Goal: Information Seeking & Learning: Learn about a topic

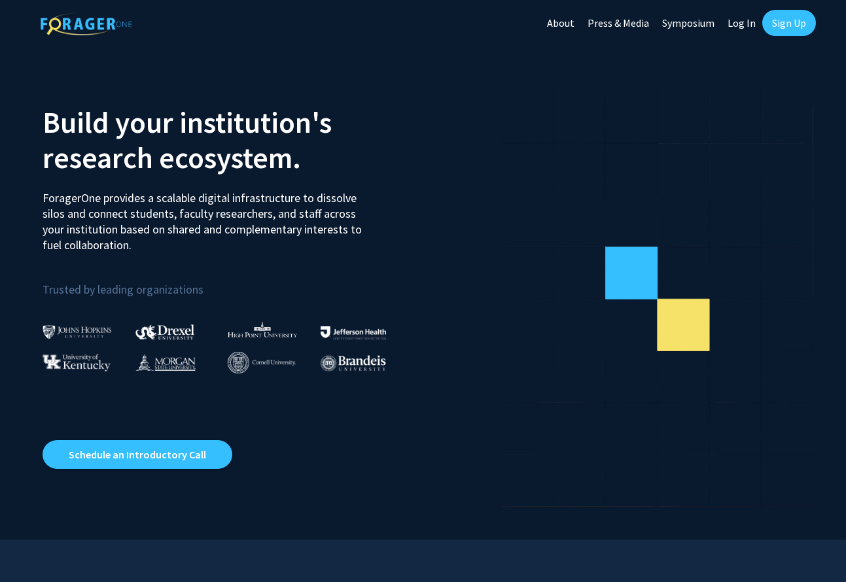
click at [741, 21] on link "Log In" at bounding box center [741, 23] width 41 height 46
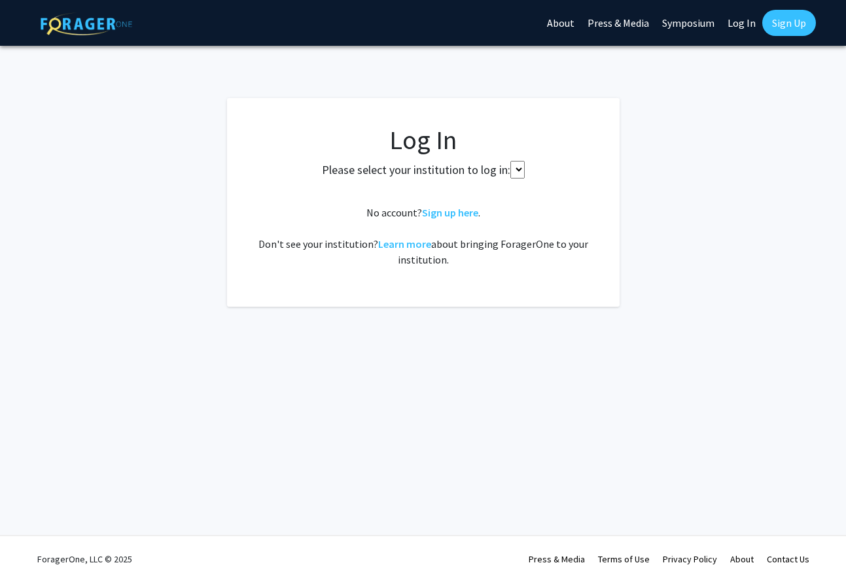
select select
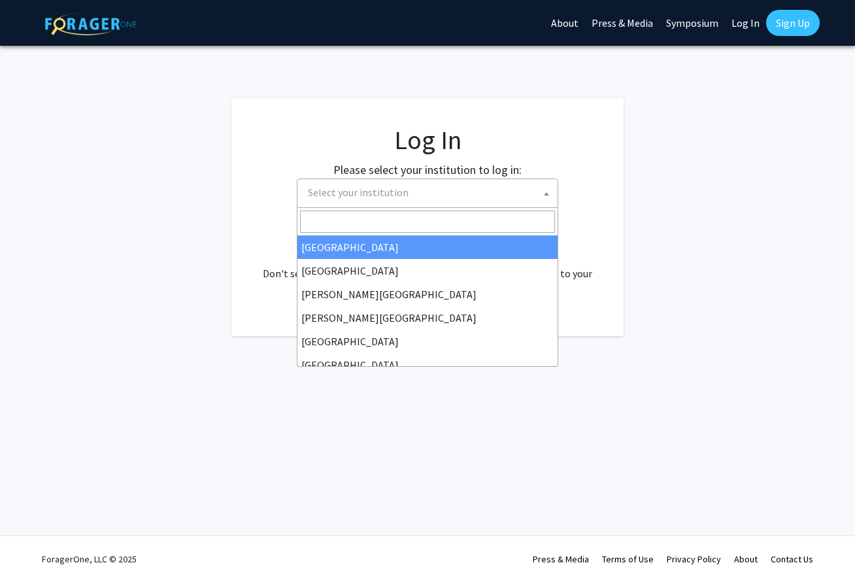
click at [432, 207] on span "Select your institution" at bounding box center [428, 193] width 262 height 29
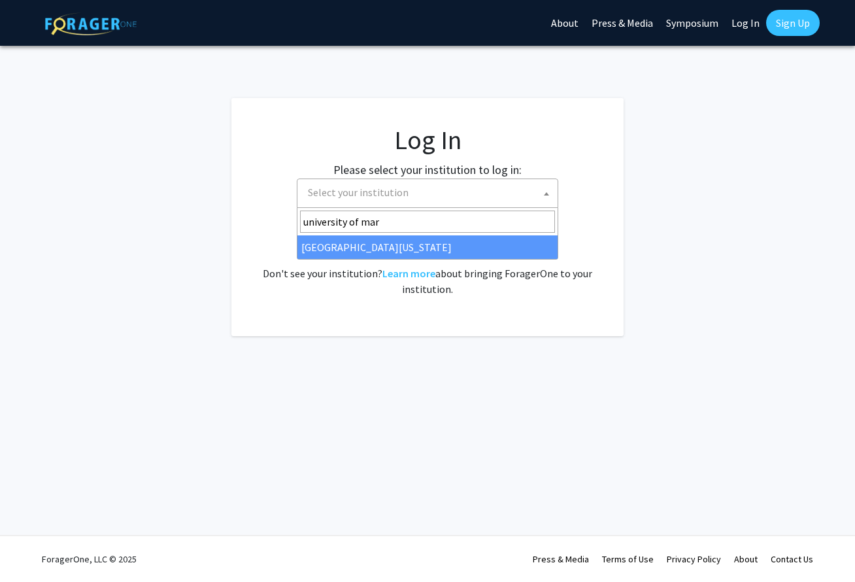
type input "university of mar"
select select "31"
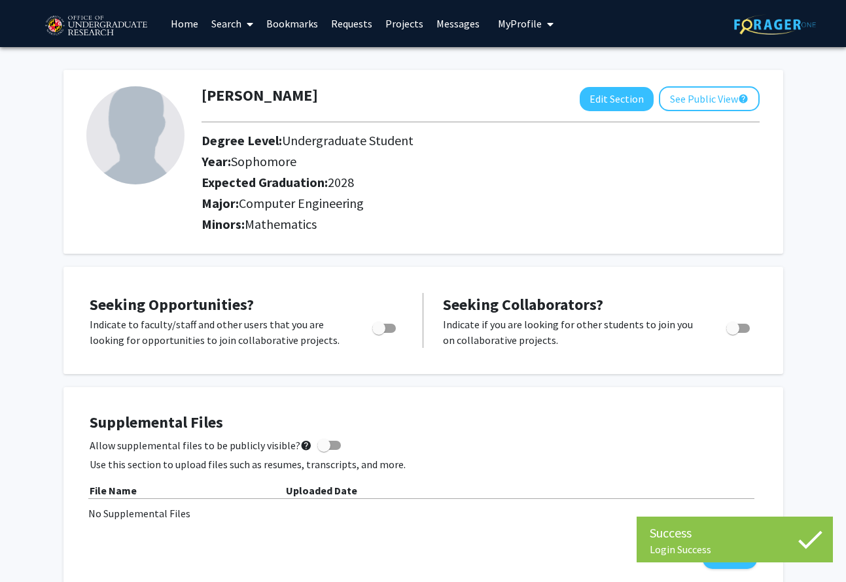
click at [239, 26] on link "Search" at bounding box center [232, 24] width 55 height 46
click at [391, 23] on link "Projects" at bounding box center [404, 24] width 51 height 46
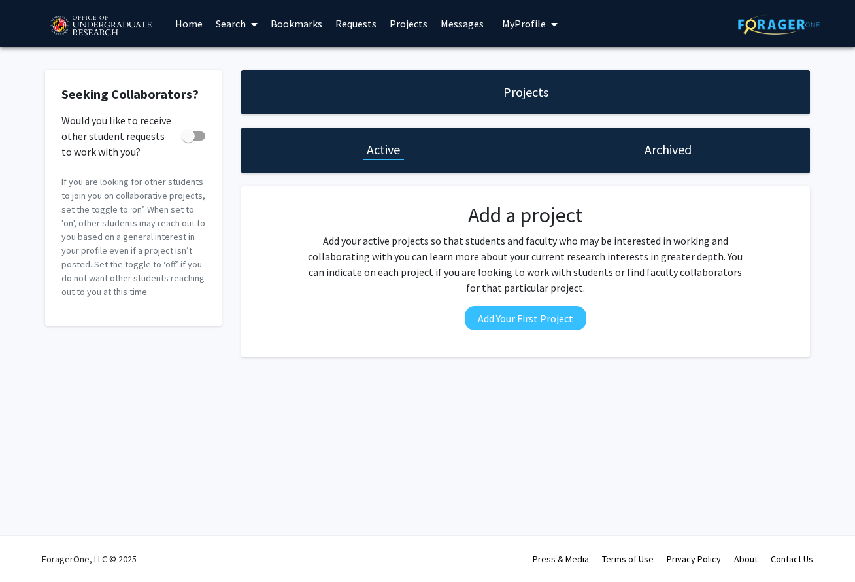
click at [186, 36] on link "Home" at bounding box center [189, 24] width 41 height 46
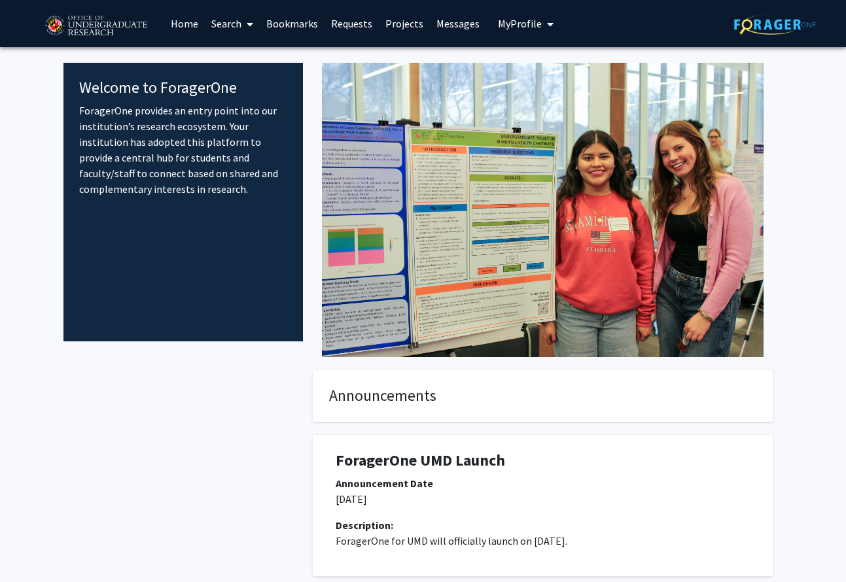
click at [213, 17] on link "Search" at bounding box center [232, 24] width 55 height 46
click at [340, 25] on link "Requests" at bounding box center [351, 24] width 54 height 46
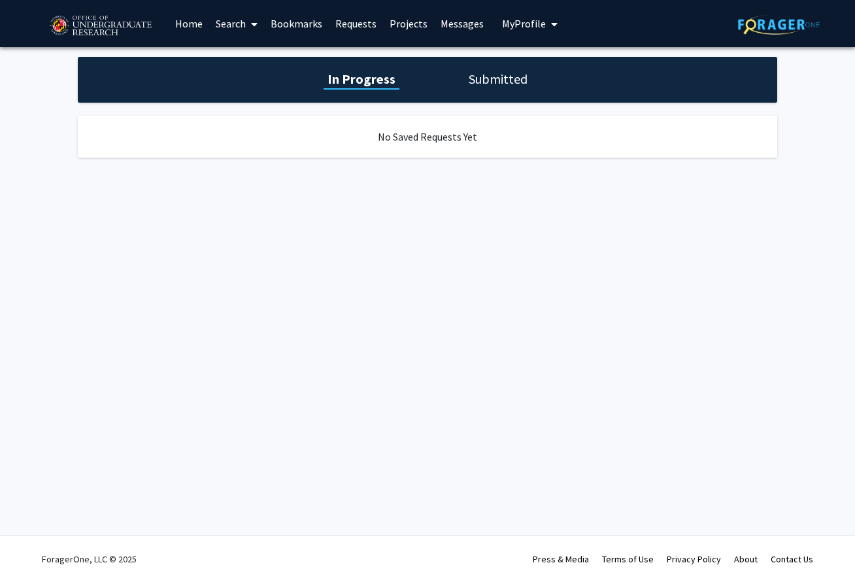
click at [232, 28] on link "Search" at bounding box center [236, 24] width 55 height 46
click at [269, 87] on span "Students" at bounding box center [249, 86] width 80 height 26
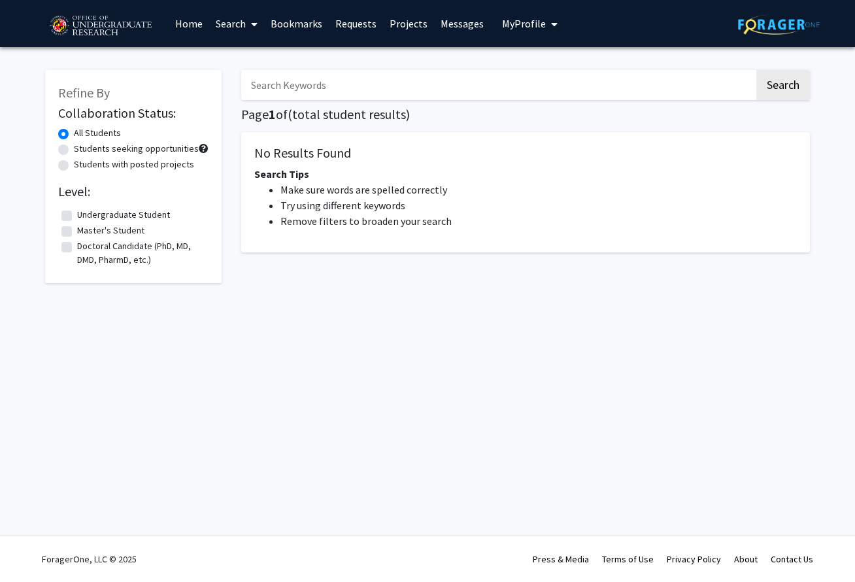
click at [245, 25] on link "Search" at bounding box center [236, 24] width 55 height 46
click at [258, 57] on span "Faculty/Staff" at bounding box center [257, 60] width 96 height 26
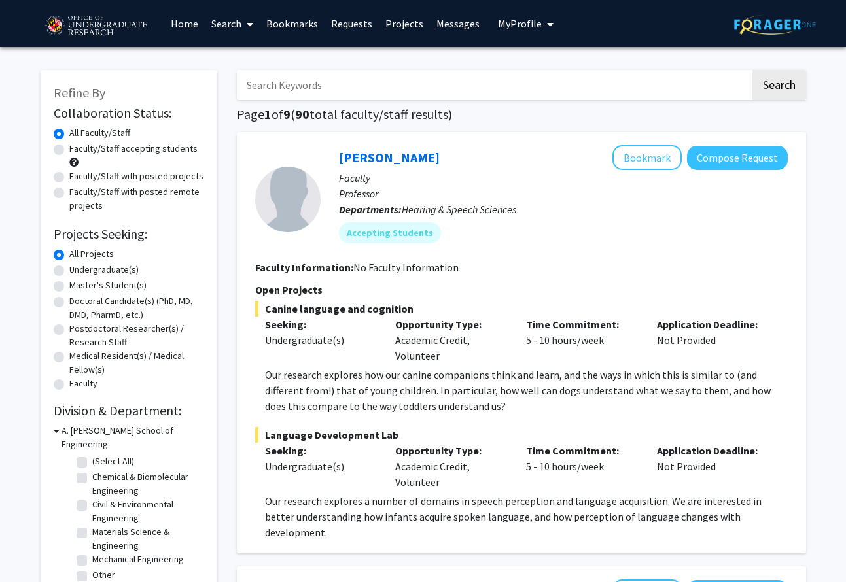
click at [112, 270] on label "Undergraduate(s)" at bounding box center [103, 270] width 69 height 14
click at [78, 270] on input "Undergraduate(s)" at bounding box center [73, 267] width 9 height 9
radio input "true"
click at [146, 152] on label "Faculty/Staff accepting students" at bounding box center [133, 149] width 128 height 14
click at [78, 150] on input "Faculty/Staff accepting students" at bounding box center [73, 146] width 9 height 9
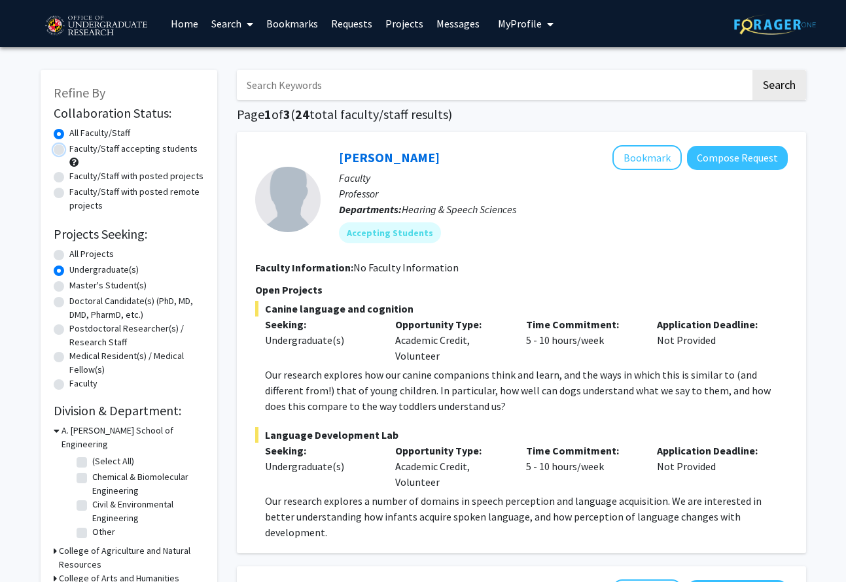
radio input "true"
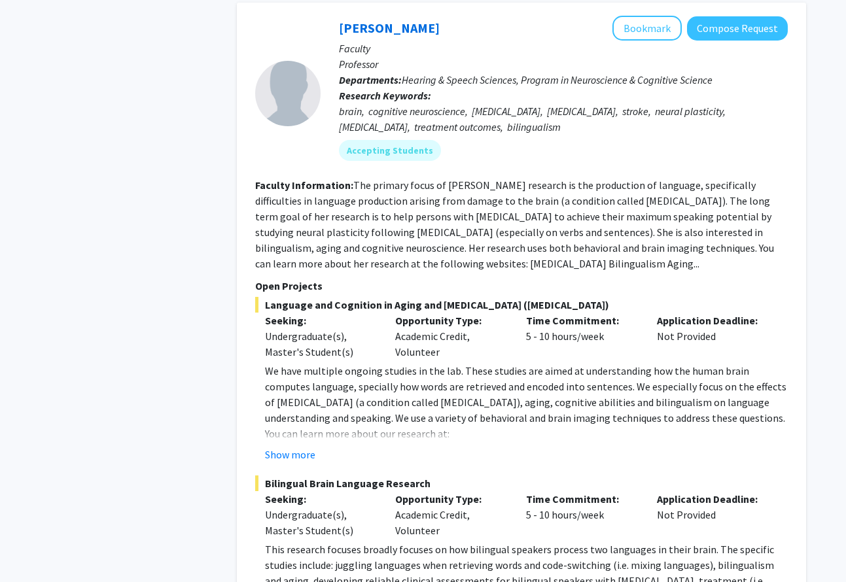
scroll to position [6070, 0]
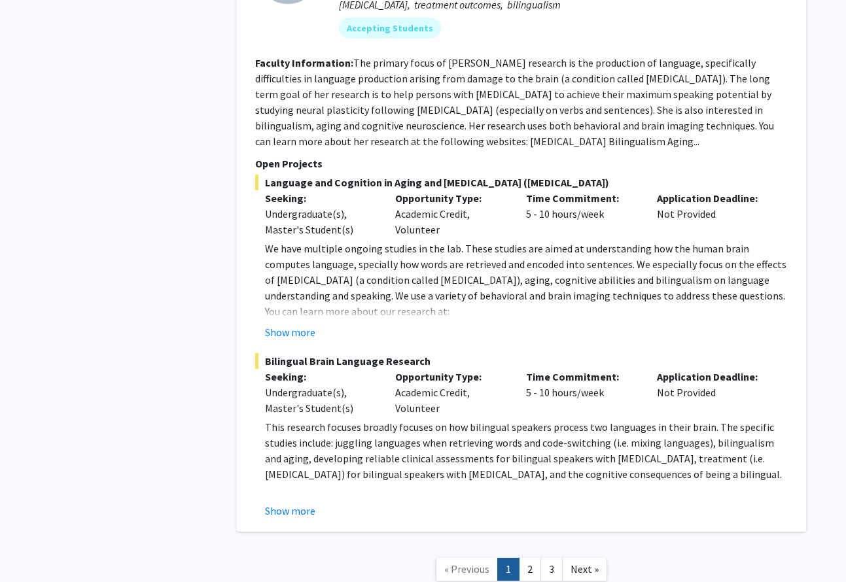
click at [532, 558] on link "2" at bounding box center [530, 569] width 22 height 23
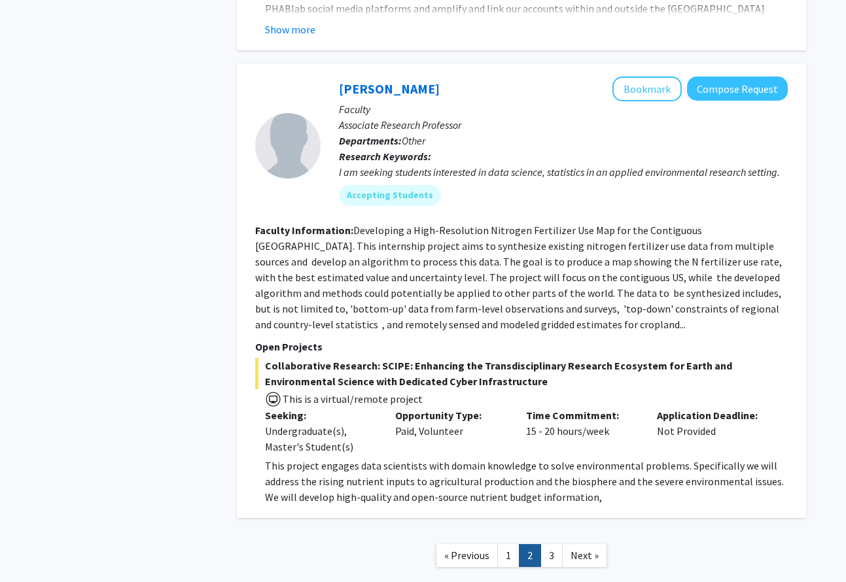
scroll to position [4332, 0]
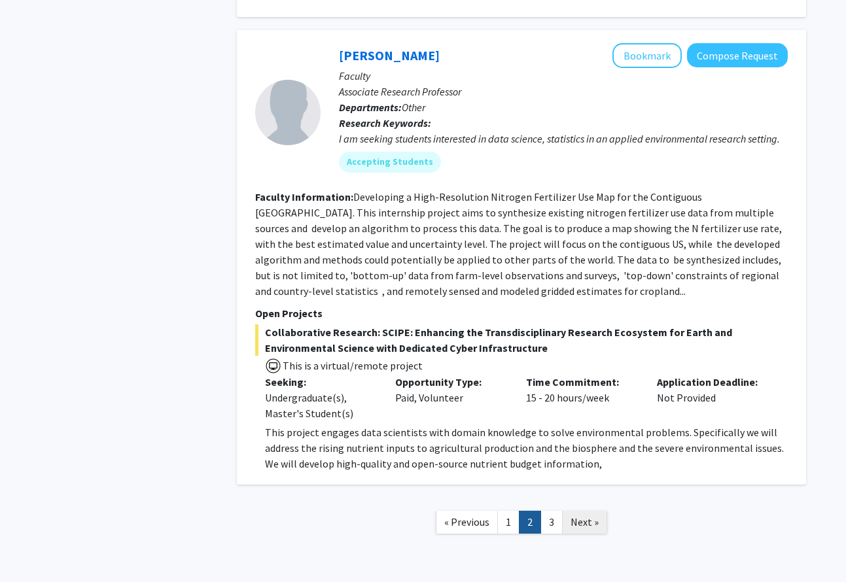
click at [564, 511] on link "Next »" at bounding box center [584, 522] width 45 height 23
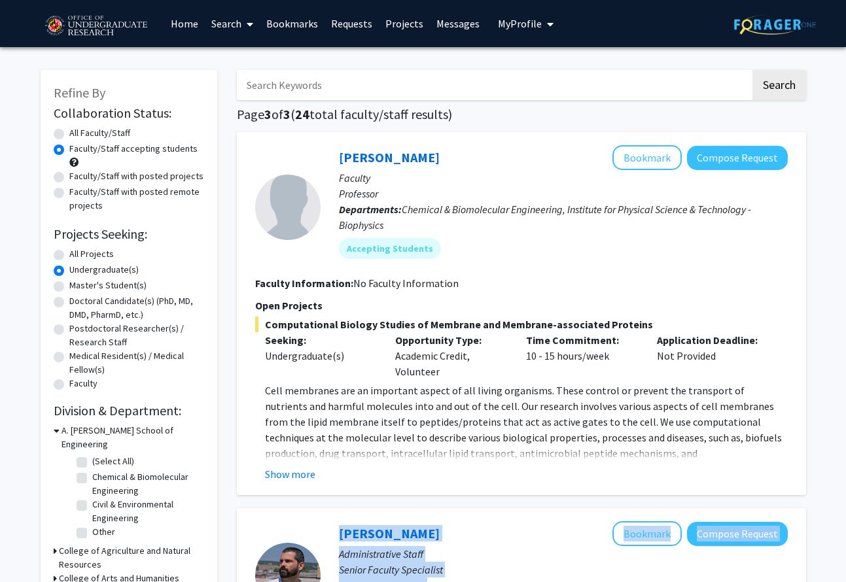
drag, startPoint x: 564, startPoint y: 476, endPoint x: 553, endPoint y: 473, distance: 11.0
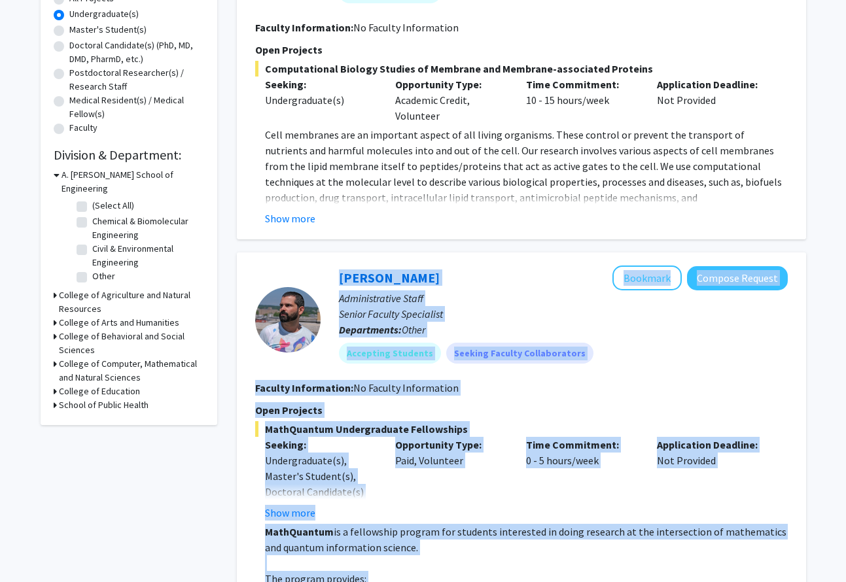
scroll to position [262, 0]
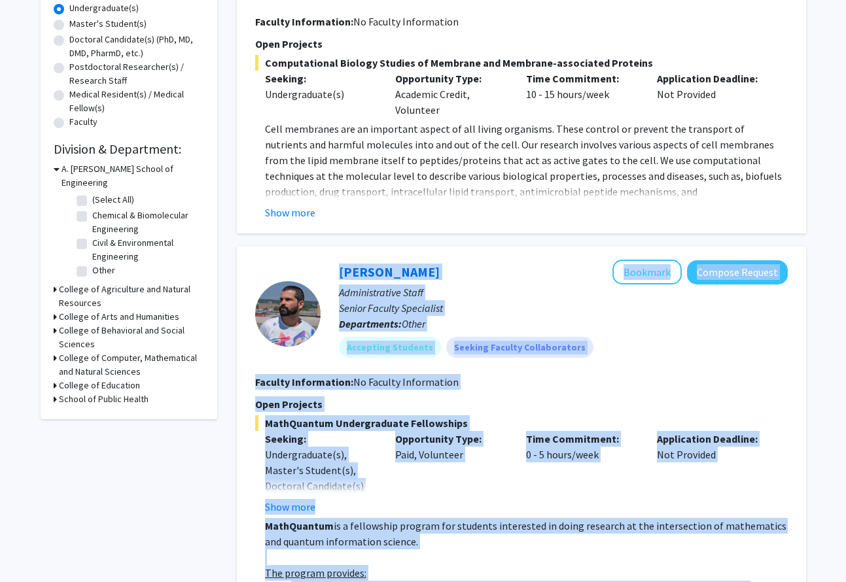
drag, startPoint x: 810, startPoint y: 405, endPoint x: 802, endPoint y: 406, distance: 7.3
click at [712, 417] on span "MathQuantum Undergraduate Fellowships" at bounding box center [521, 423] width 532 height 16
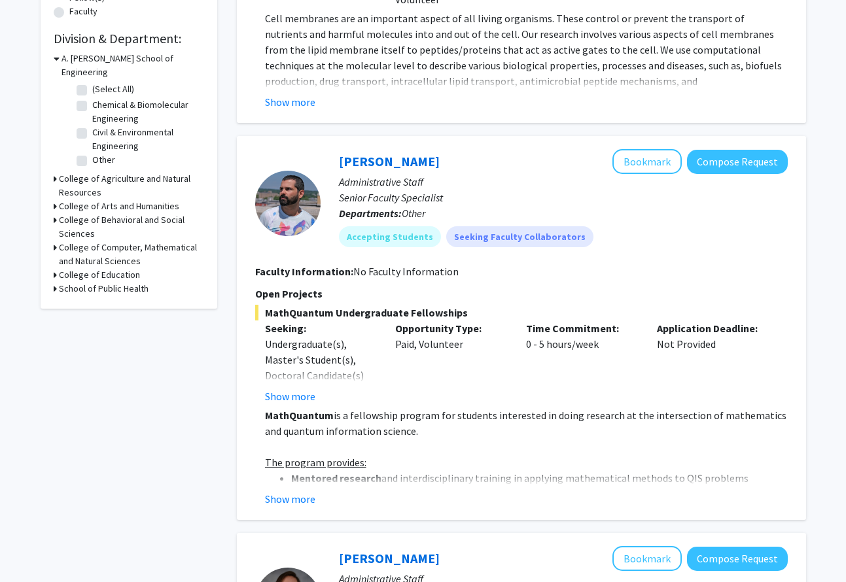
scroll to position [392, 0]
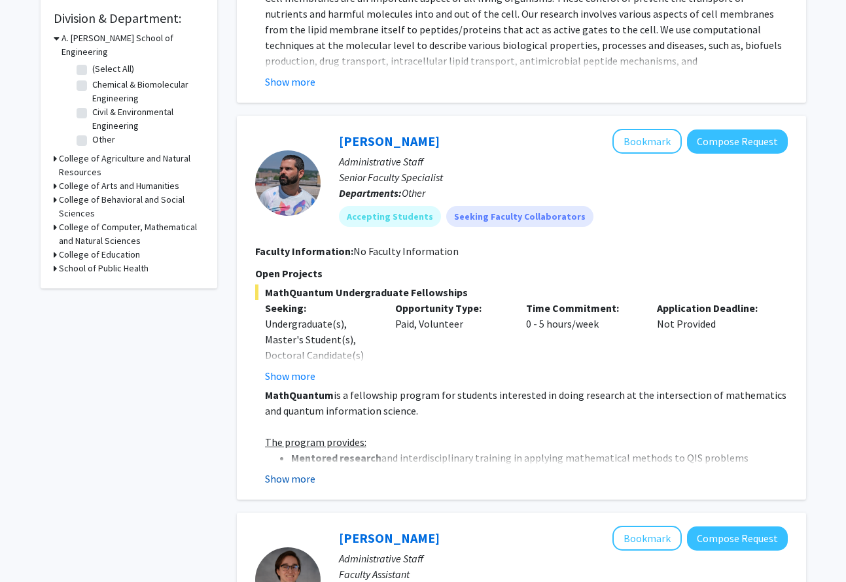
click at [277, 485] on button "Show more" at bounding box center [290, 479] width 50 height 16
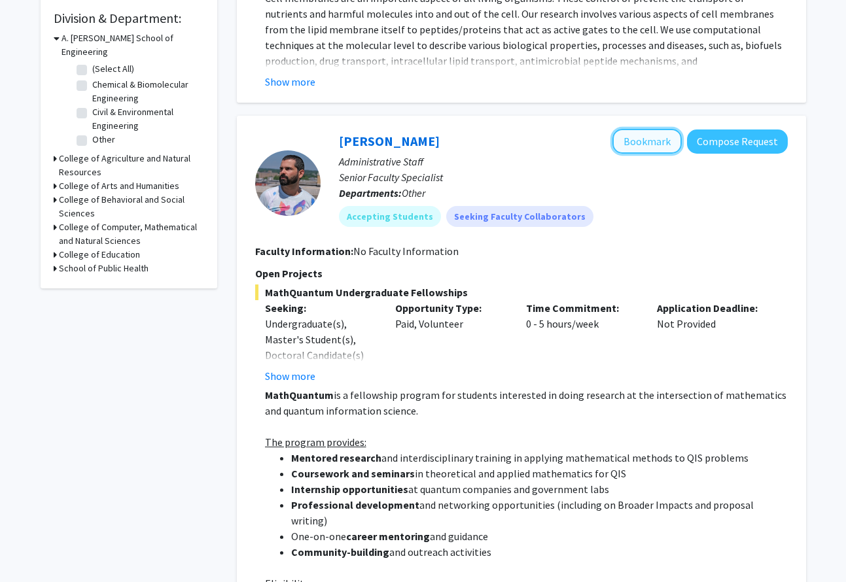
click at [647, 145] on button "Bookmark" at bounding box center [646, 141] width 69 height 25
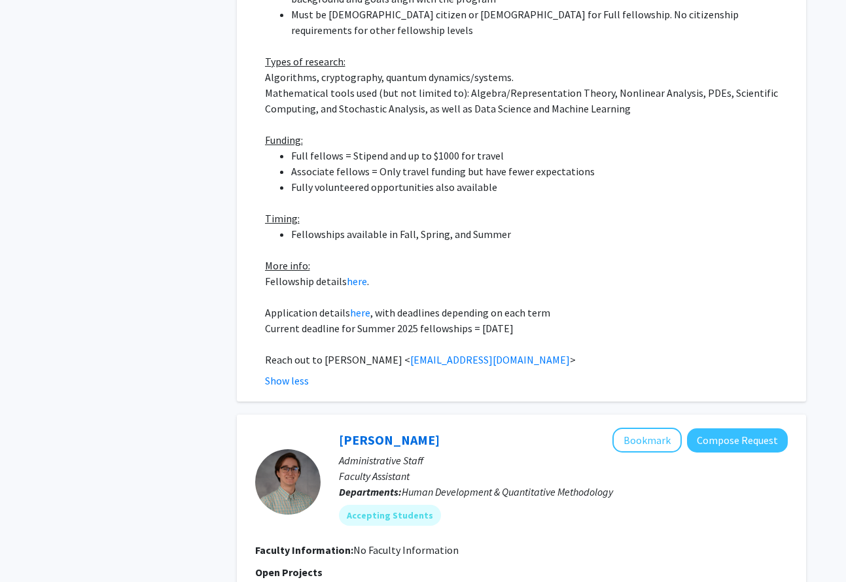
scroll to position [1242, 0]
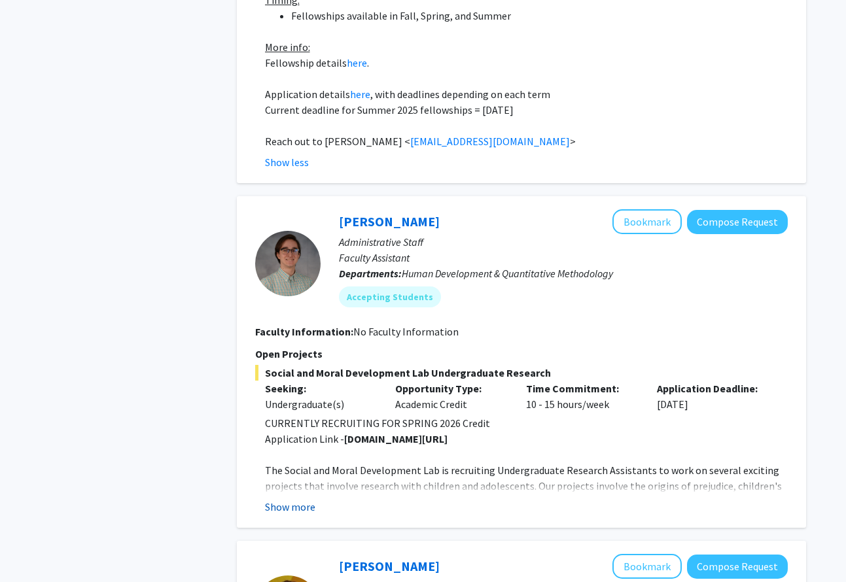
click at [303, 499] on button "Show more" at bounding box center [290, 507] width 50 height 16
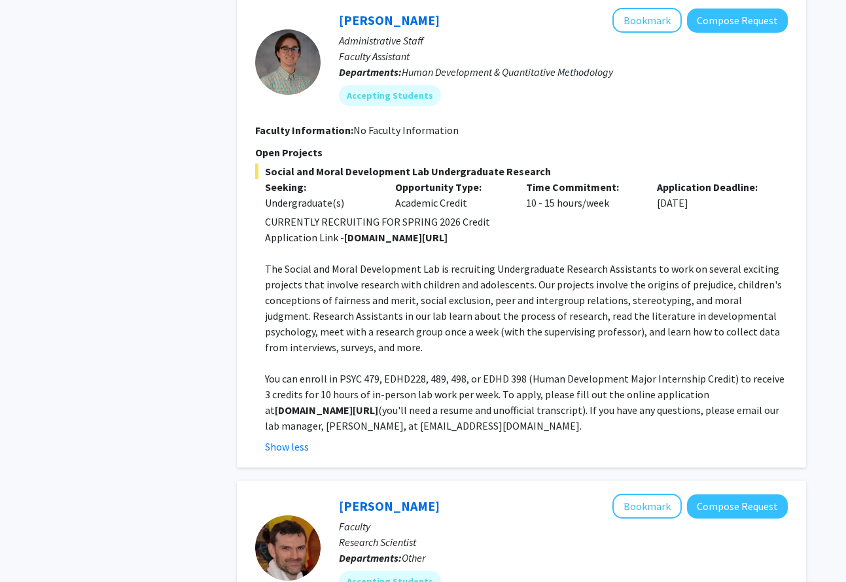
scroll to position [1766, 0]
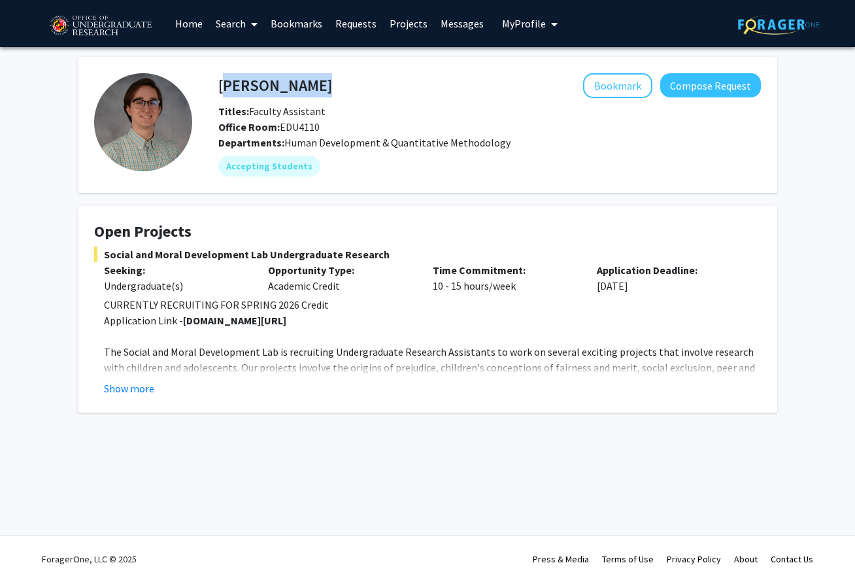
drag, startPoint x: 214, startPoint y: 80, endPoint x: 221, endPoint y: 79, distance: 7.2
click at [221, 80] on div "Nathaniel Pearl Bookmark Compose Request" at bounding box center [490, 85] width 562 height 25
copy h4 "Nathaniel Pearl"
click at [130, 392] on button "Show more" at bounding box center [129, 389] width 50 height 16
